Goal: Task Accomplishment & Management: Use online tool/utility

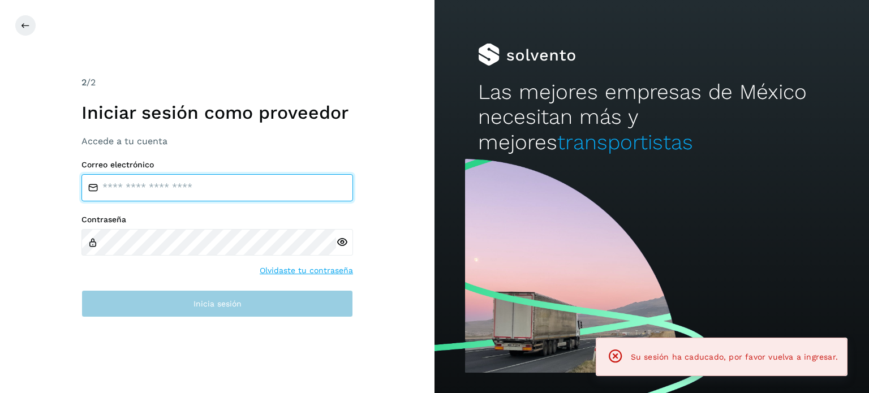
type input "**********"
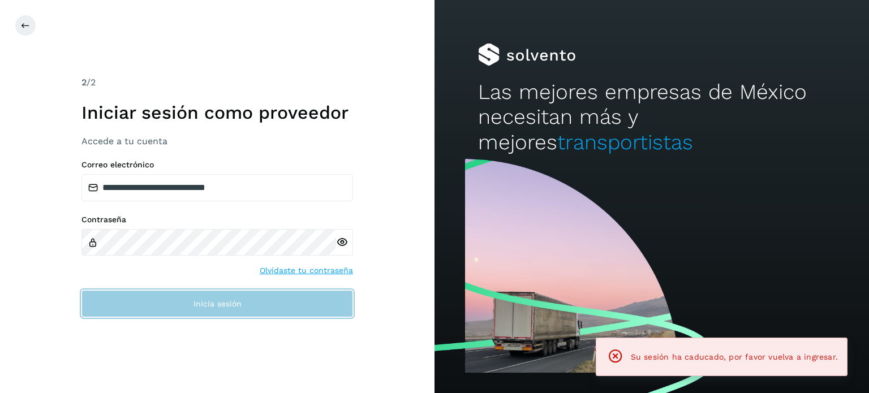
click at [299, 309] on button "Inicia sesión" at bounding box center [217, 303] width 272 height 27
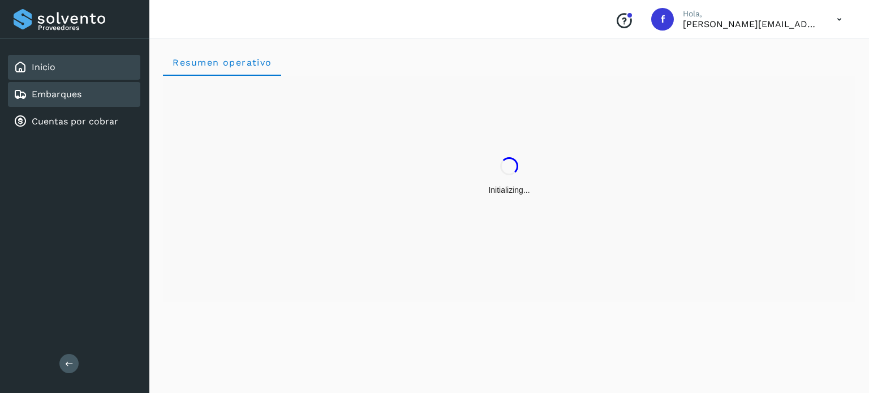
click at [72, 100] on div "Embarques" at bounding box center [48, 95] width 68 height 14
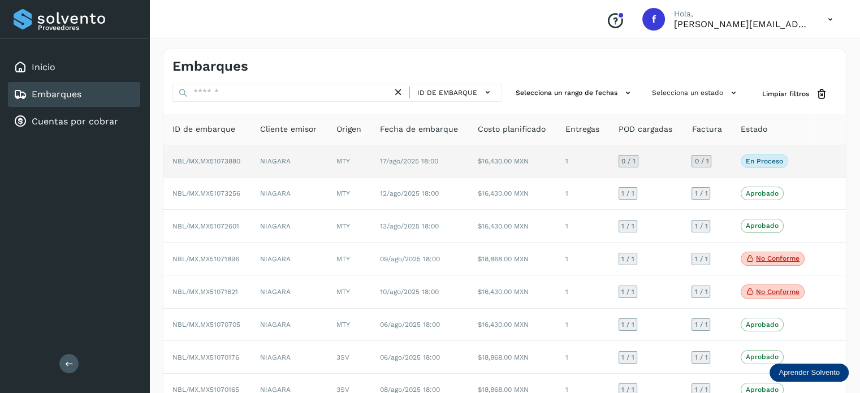
click at [229, 161] on span "NBL/MX.MX51073880" at bounding box center [207, 161] width 68 height 8
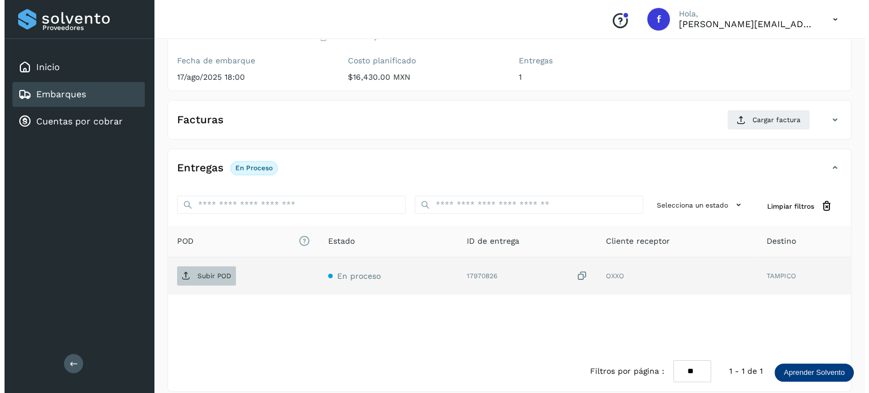
scroll to position [143, 0]
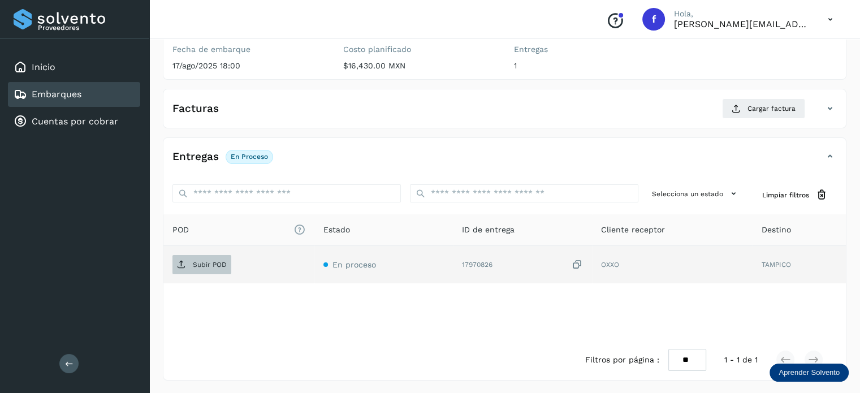
click at [190, 256] on span "Subir POD" at bounding box center [202, 265] width 59 height 18
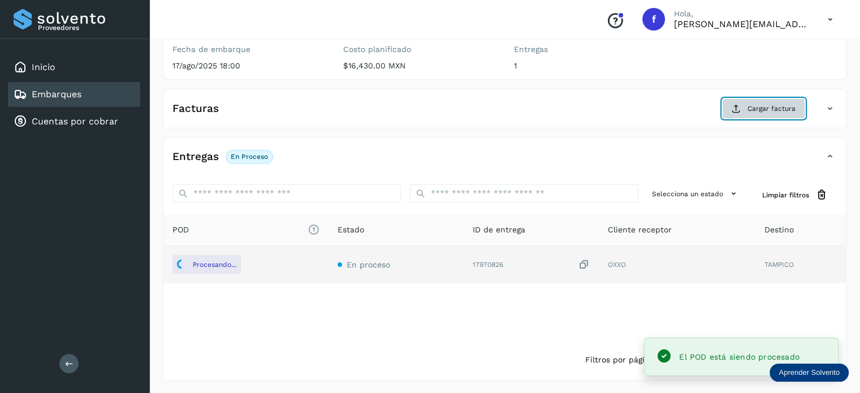
click at [751, 108] on span "Cargar factura" at bounding box center [772, 109] width 48 height 10
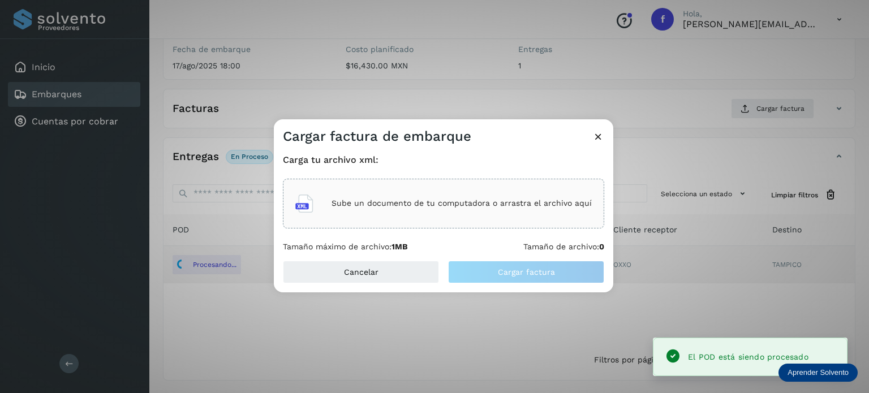
click at [395, 201] on p "Sube un documento de tu computadora o arrastra el archivo aquí" at bounding box center [461, 204] width 260 height 10
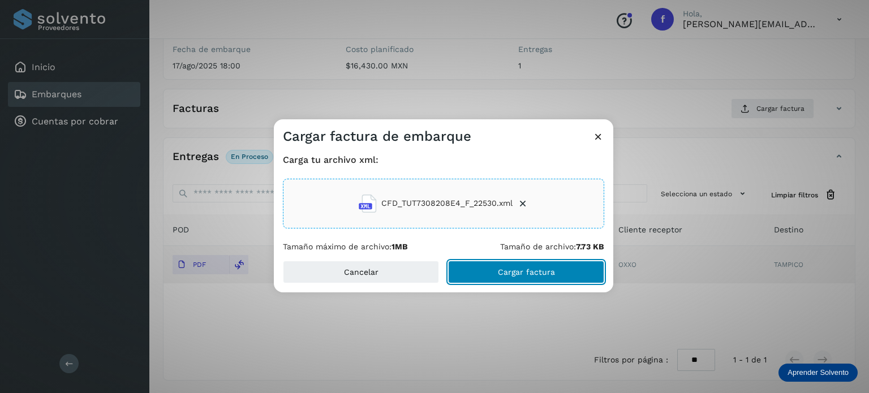
click at [524, 265] on button "Cargar factura" at bounding box center [526, 272] width 156 height 23
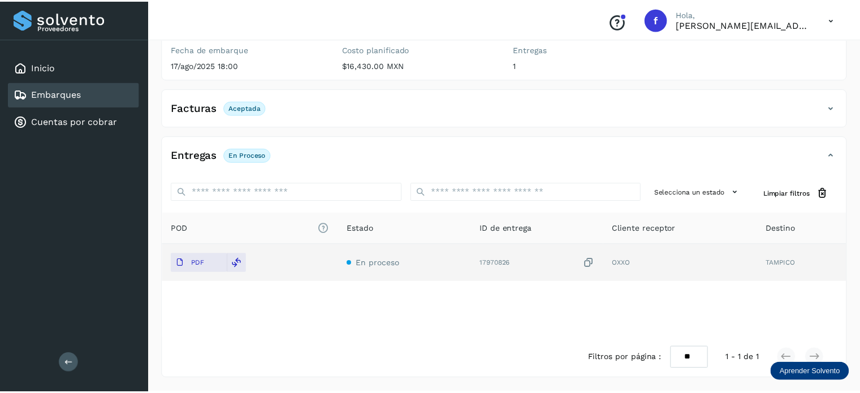
scroll to position [141, 0]
